Goal: Task Accomplishment & Management: Use online tool/utility

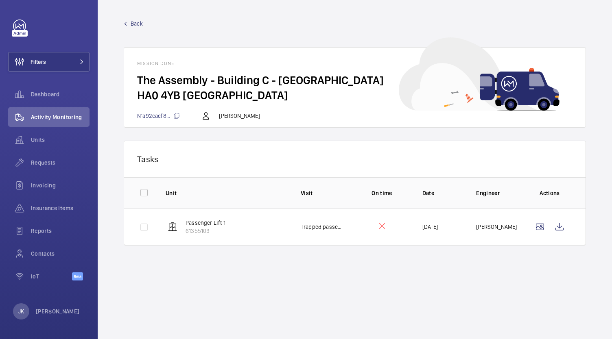
click at [137, 24] on span "Back" at bounding box center [137, 24] width 12 height 8
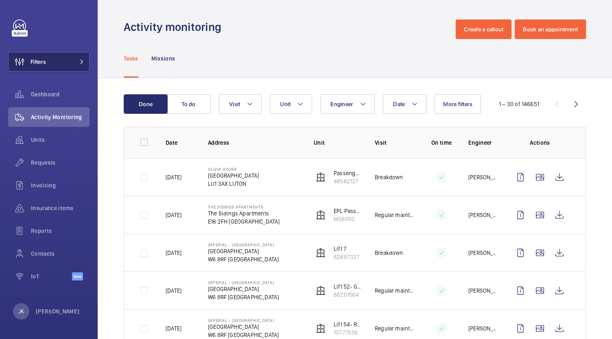
click at [43, 66] on span "Filters" at bounding box center [27, 62] width 37 height 20
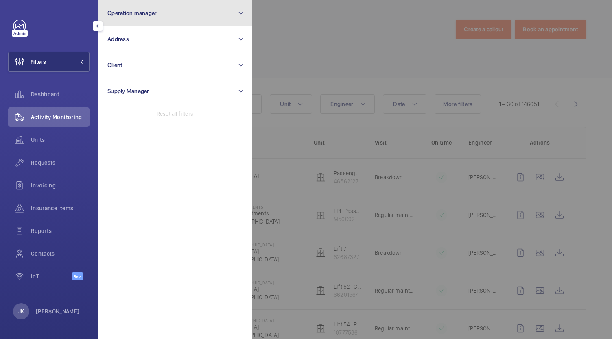
click at [165, 16] on button "Operation manager" at bounding box center [175, 13] width 155 height 26
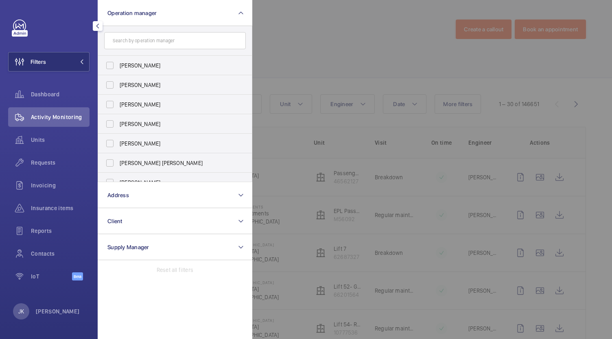
click at [165, 39] on input "text" at bounding box center [175, 40] width 142 height 17
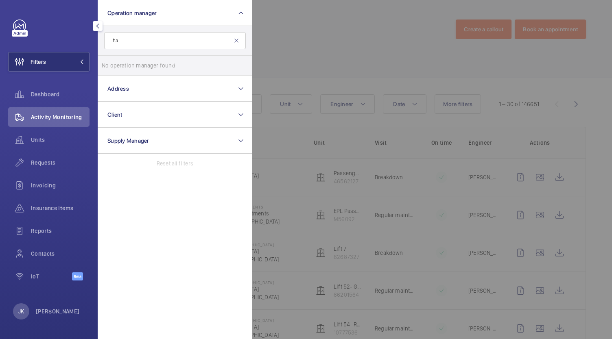
type input "h"
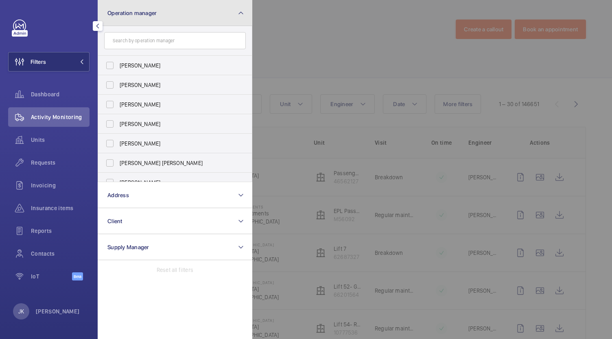
click at [236, 9] on button "Operation manager" at bounding box center [175, 13] width 155 height 26
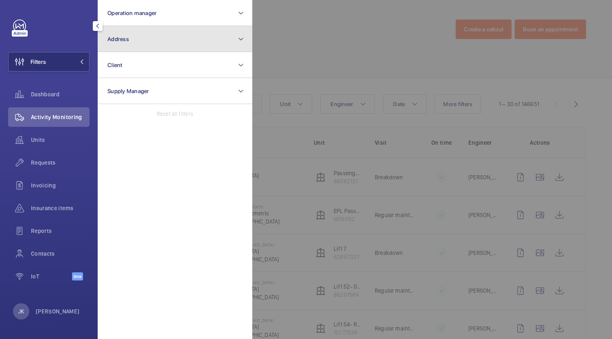
click at [187, 39] on button "Address" at bounding box center [175, 39] width 155 height 26
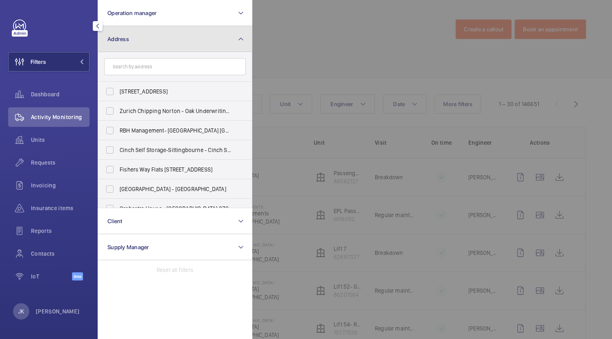
click at [237, 47] on button "Address" at bounding box center [175, 39] width 155 height 26
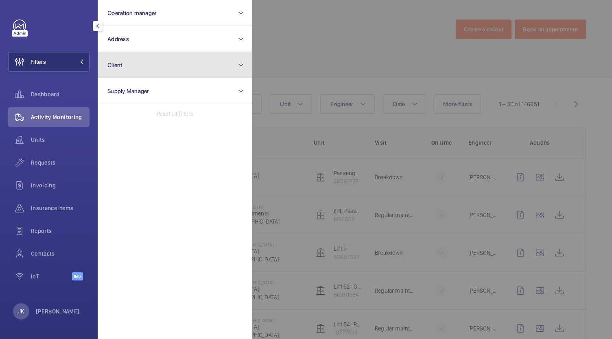
click at [227, 67] on button "Client" at bounding box center [175, 65] width 155 height 26
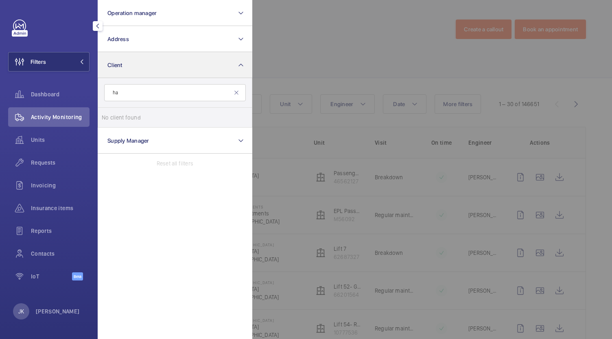
type input "h"
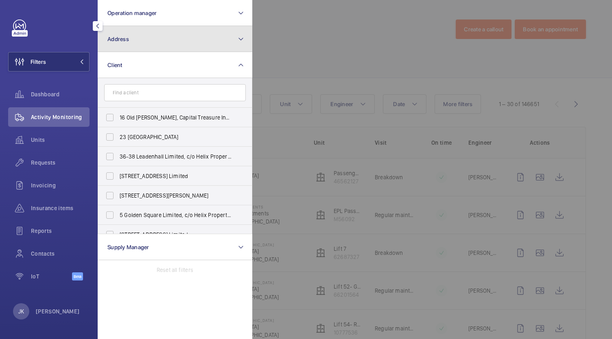
click at [172, 38] on button "Address" at bounding box center [175, 39] width 155 height 26
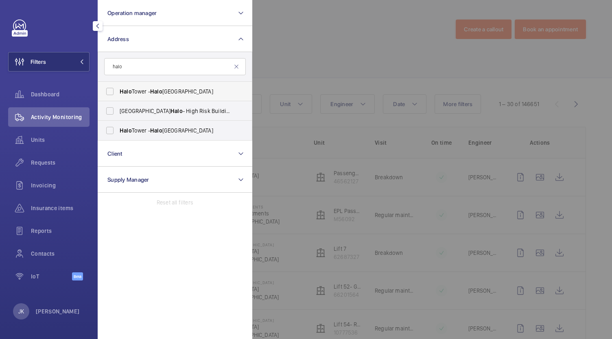
type input "halo"
click at [110, 96] on label "[GEOGRAPHIC_DATA] - [GEOGRAPHIC_DATA]" at bounding box center [169, 92] width 142 height 20
click at [110, 96] on input "[GEOGRAPHIC_DATA] - [GEOGRAPHIC_DATA]" at bounding box center [110, 91] width 16 height 16
checkbox input "true"
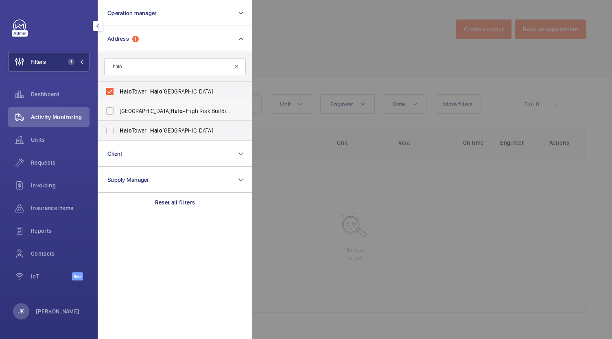
click at [113, 112] on label "[GEOGRAPHIC_DATA] Halo - [GEOGRAPHIC_DATA] - [GEOGRAPHIC_DATA]" at bounding box center [169, 111] width 142 height 20
click at [113, 112] on input "[GEOGRAPHIC_DATA] Halo - [GEOGRAPHIC_DATA] - [GEOGRAPHIC_DATA]" at bounding box center [110, 111] width 16 height 16
checkbox input "true"
click at [111, 136] on label "[GEOGRAPHIC_DATA] - [GEOGRAPHIC_DATA]" at bounding box center [169, 131] width 142 height 20
click at [111, 136] on input "[GEOGRAPHIC_DATA] - [GEOGRAPHIC_DATA]" at bounding box center [110, 130] width 16 height 16
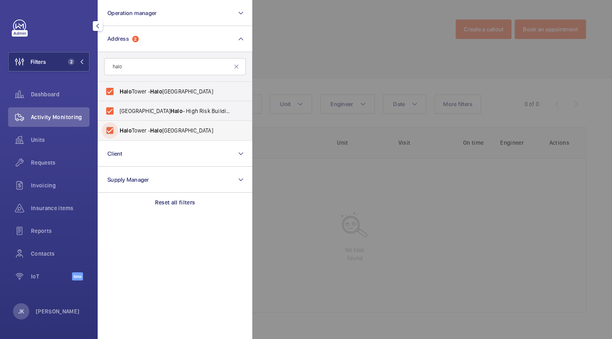
checkbox input "true"
click at [291, 241] on div at bounding box center [558, 169] width 612 height 339
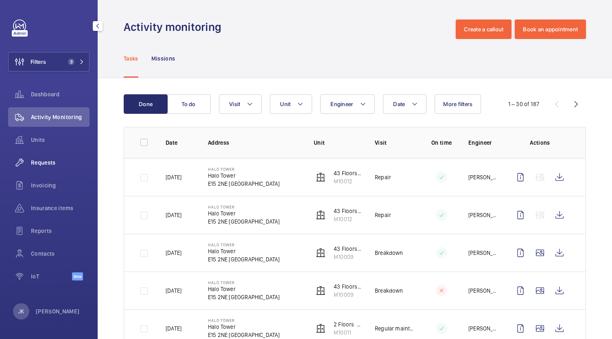
click at [43, 168] on div "Requests" at bounding box center [48, 163] width 81 height 20
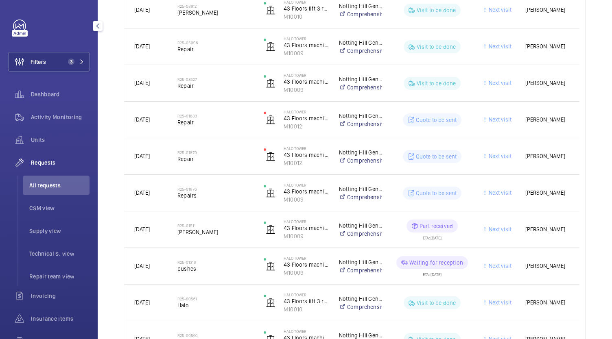
scroll to position [401, 0]
